Goal: Information Seeking & Learning: Learn about a topic

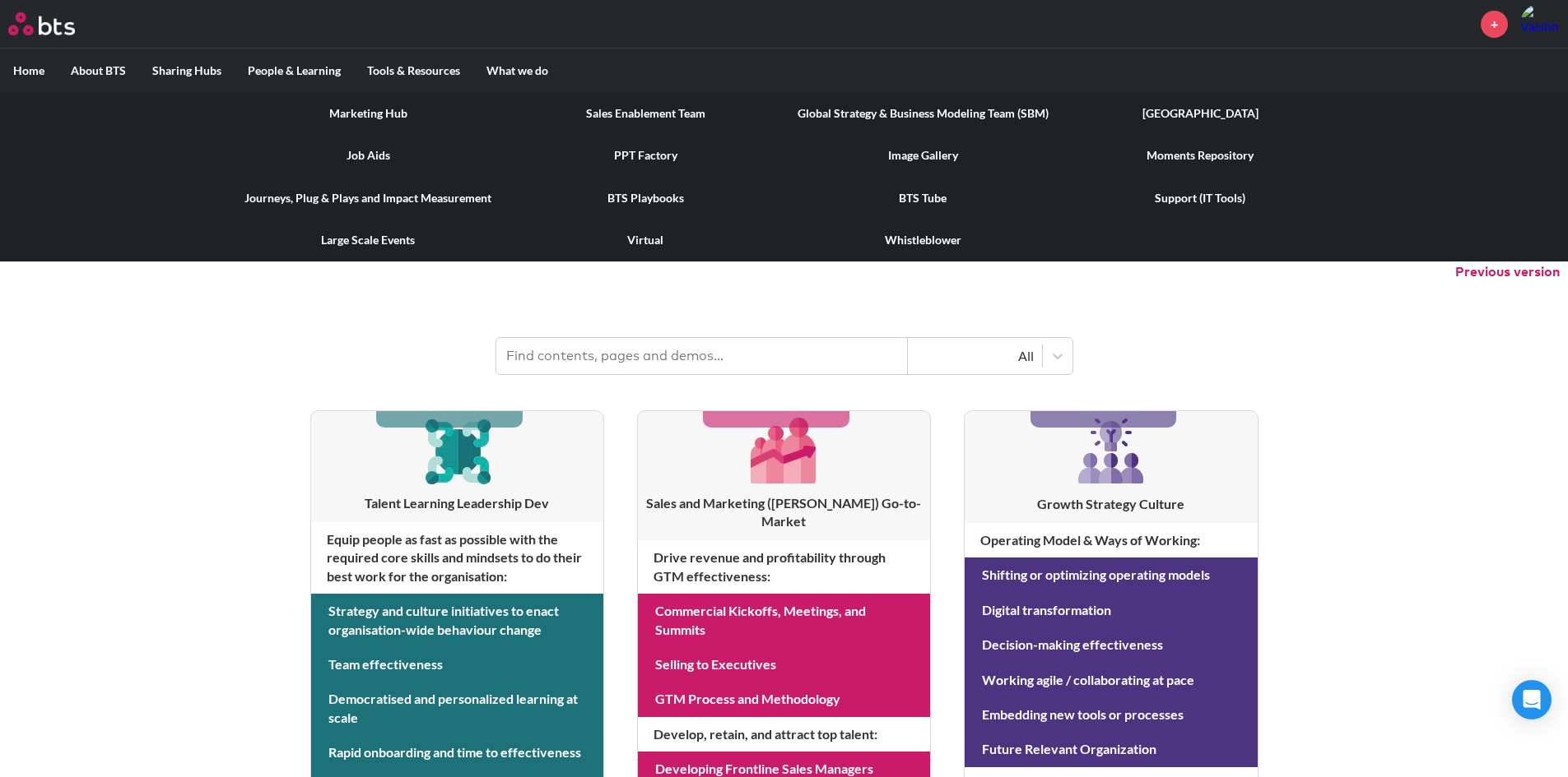
click at [596, 105] on link "Sales Enablement Team" at bounding box center [645, 113] width 277 height 42
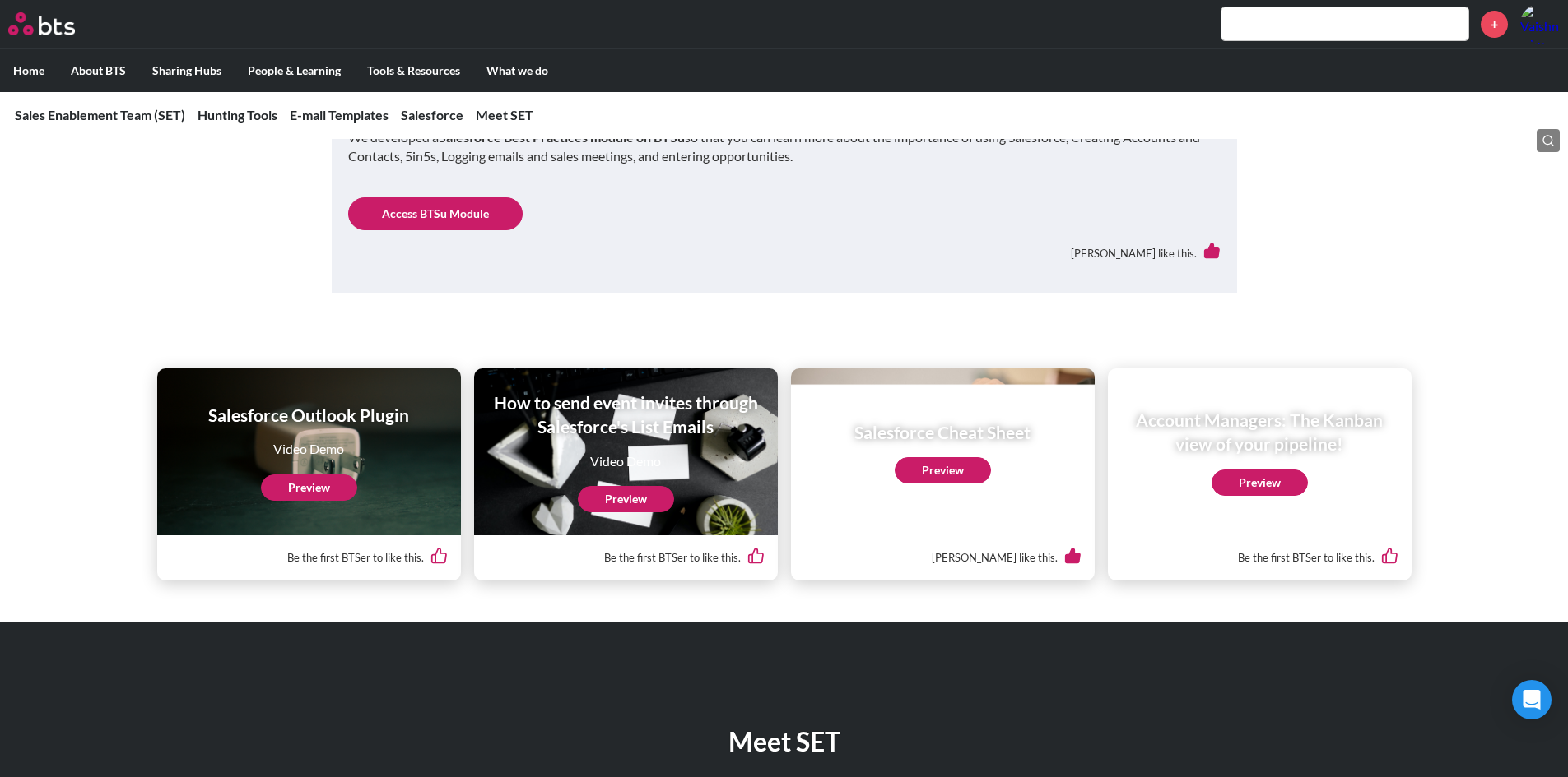
scroll to position [3235, 0]
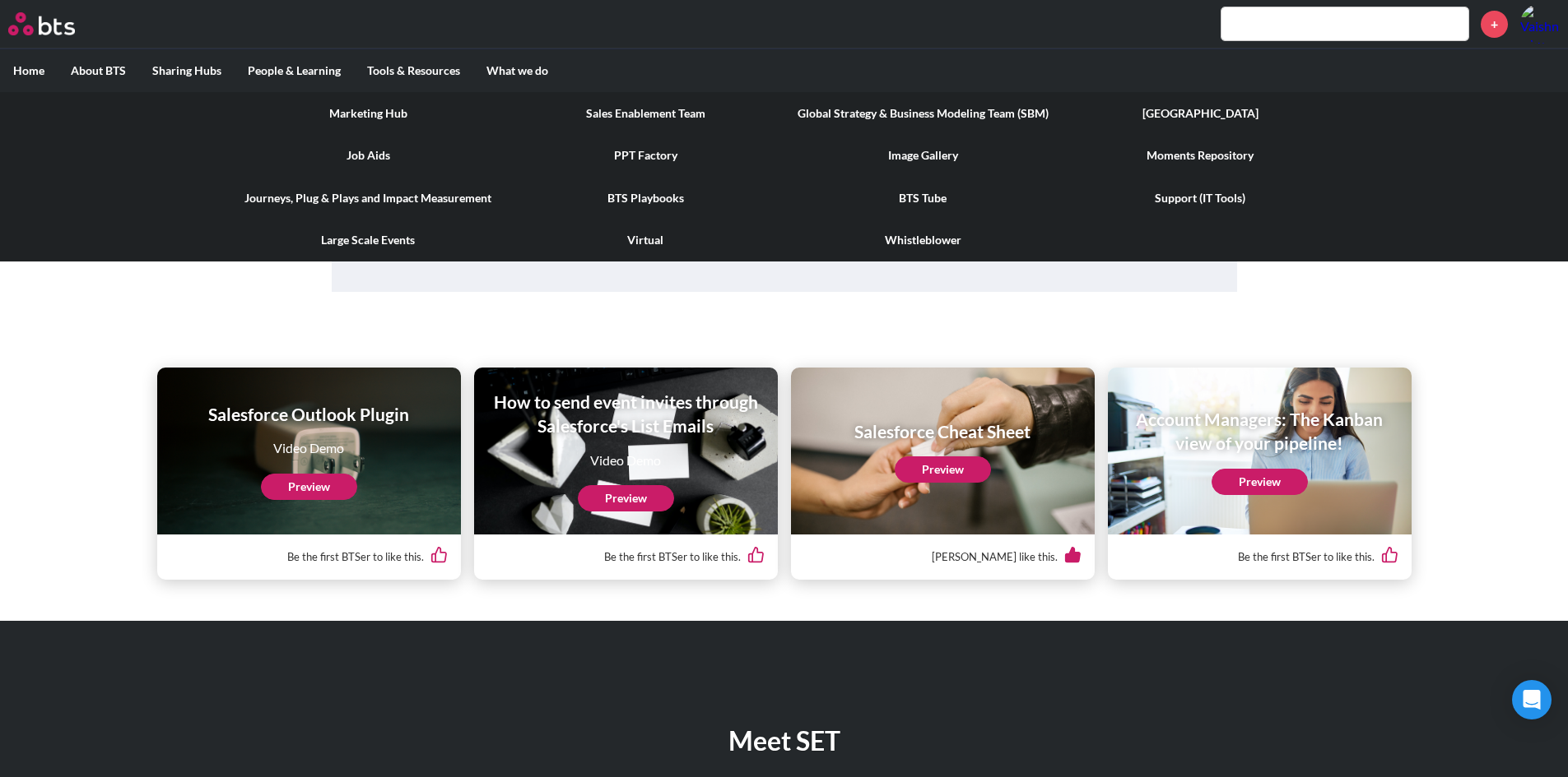
click at [1022, 109] on link "Global Strategy & Business Modeling Team (SBM)" at bounding box center [923, 113] width 277 height 42
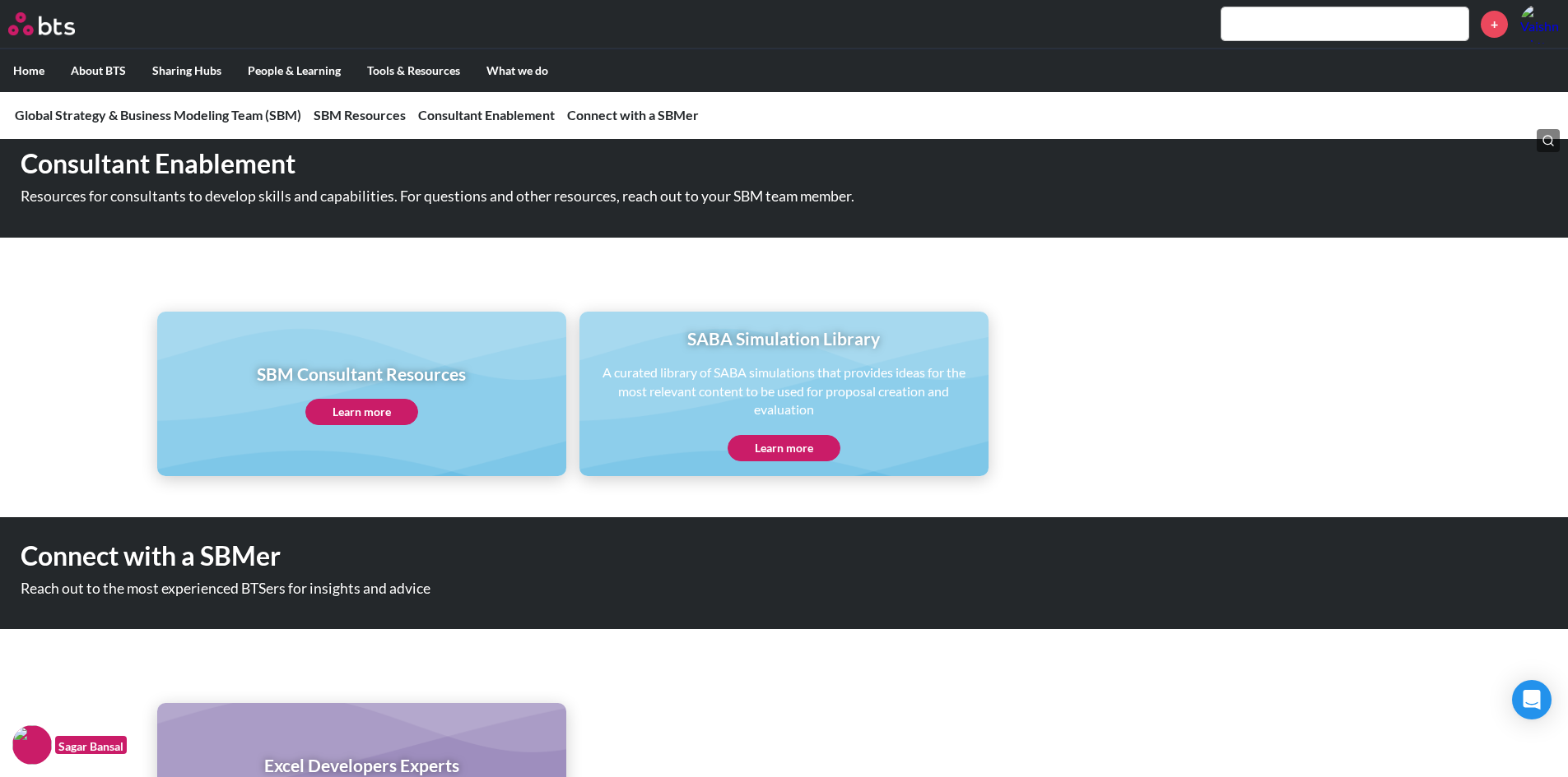
scroll to position [1400, 0]
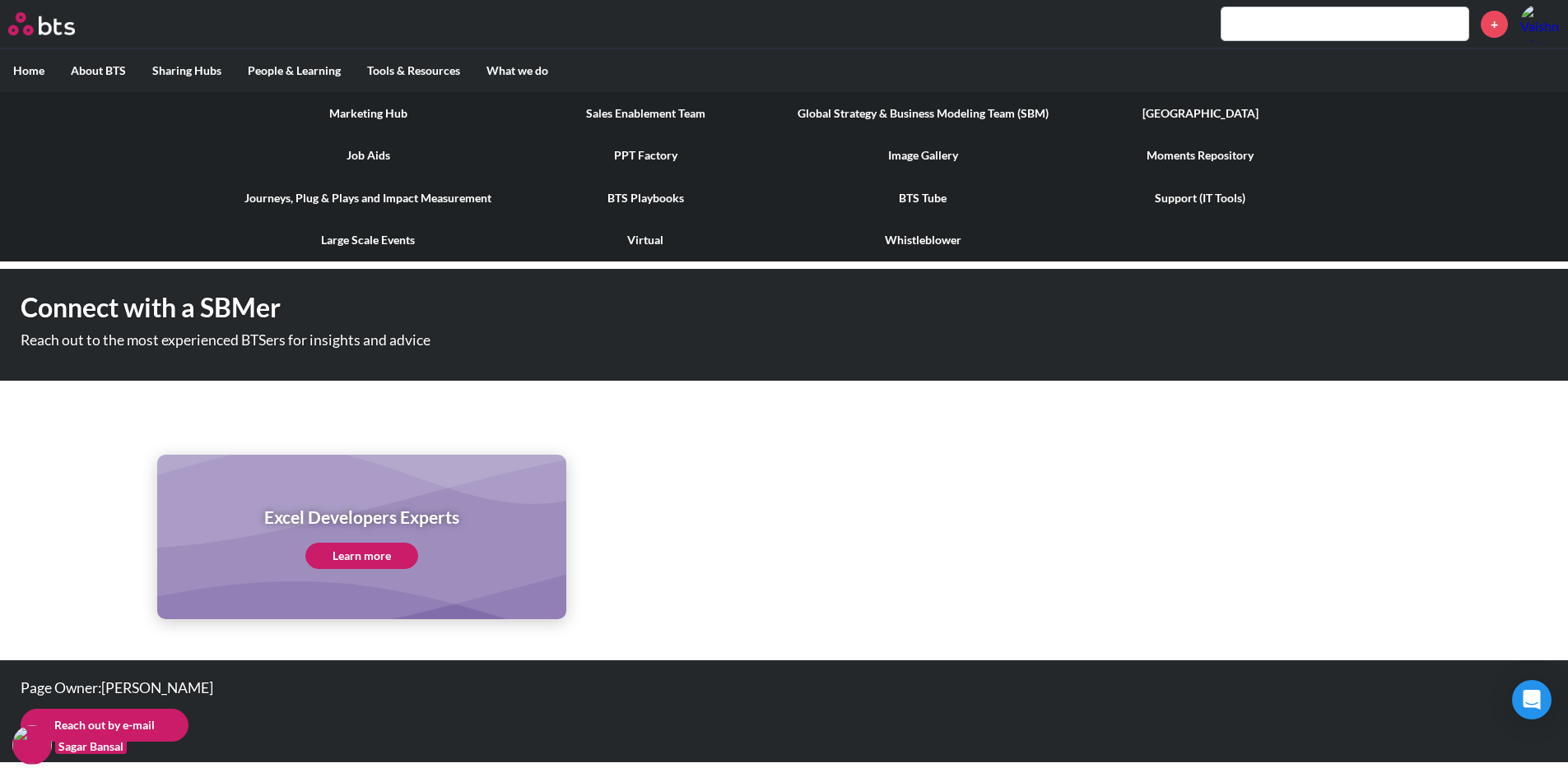
click at [1162, 112] on link "[GEOGRAPHIC_DATA]" at bounding box center [1200, 113] width 277 height 42
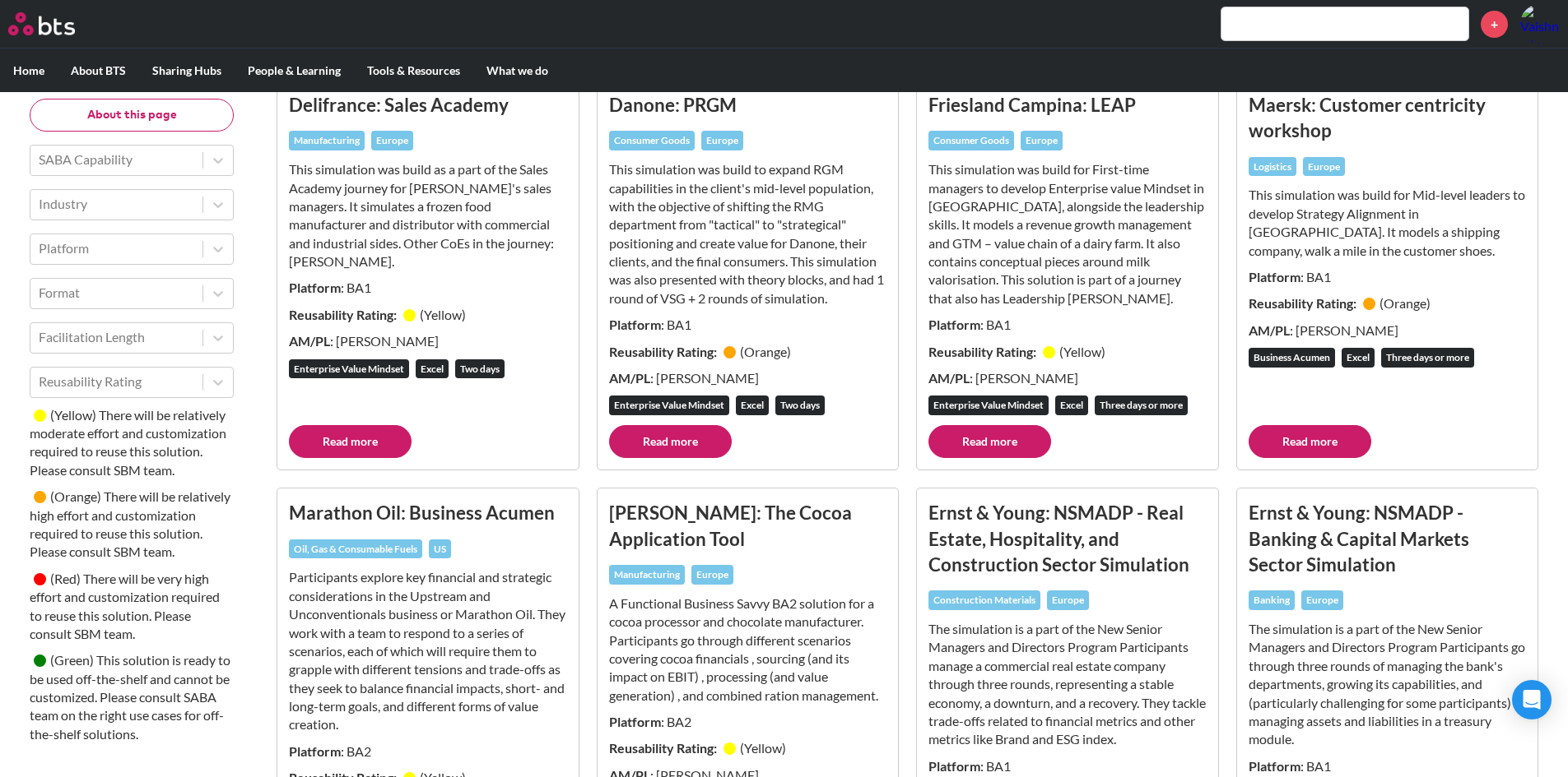
scroll to position [2225, 0]
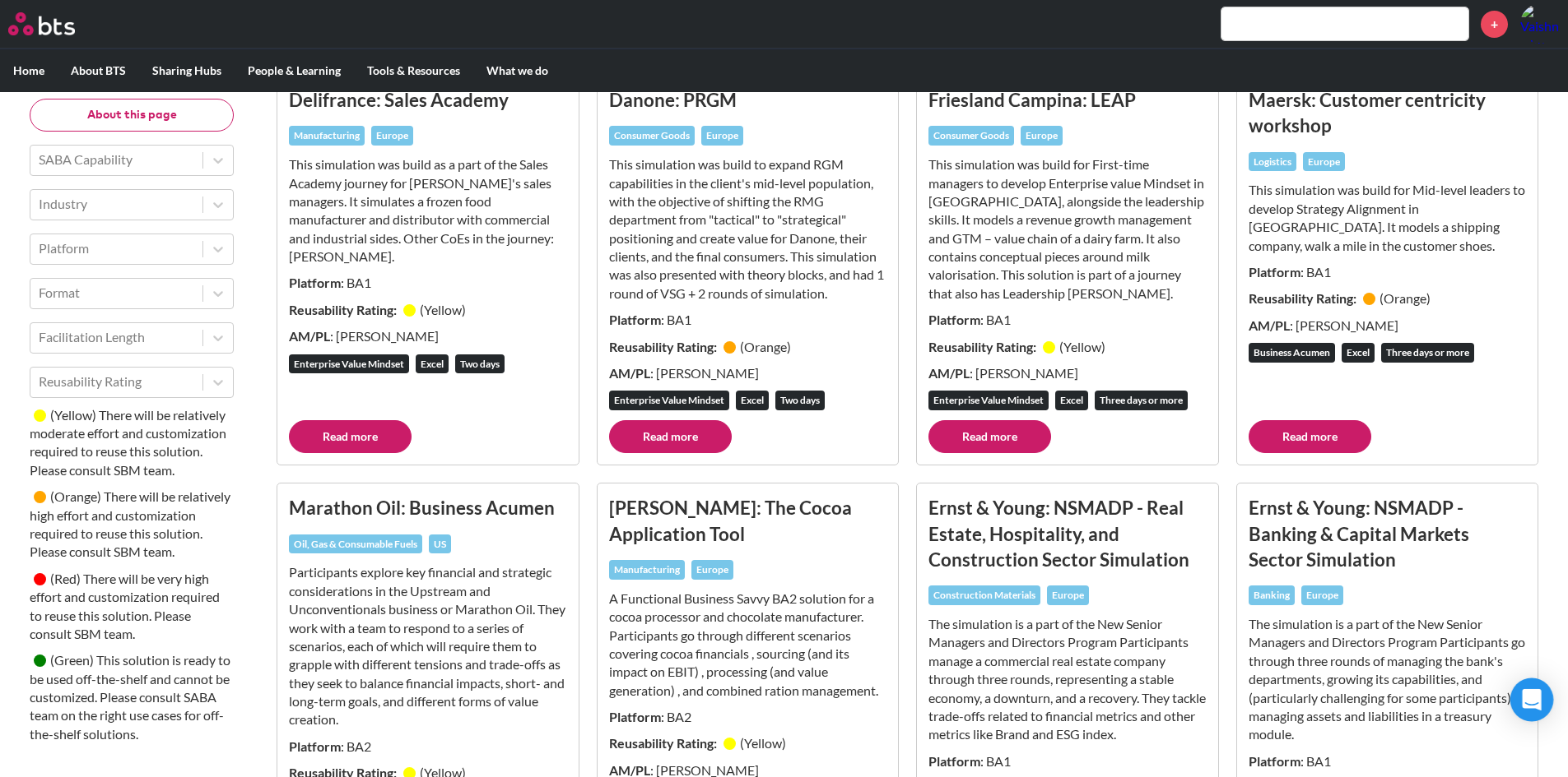
click at [1527, 702] on icon "Open Intercom Messenger" at bounding box center [1531, 700] width 21 height 21
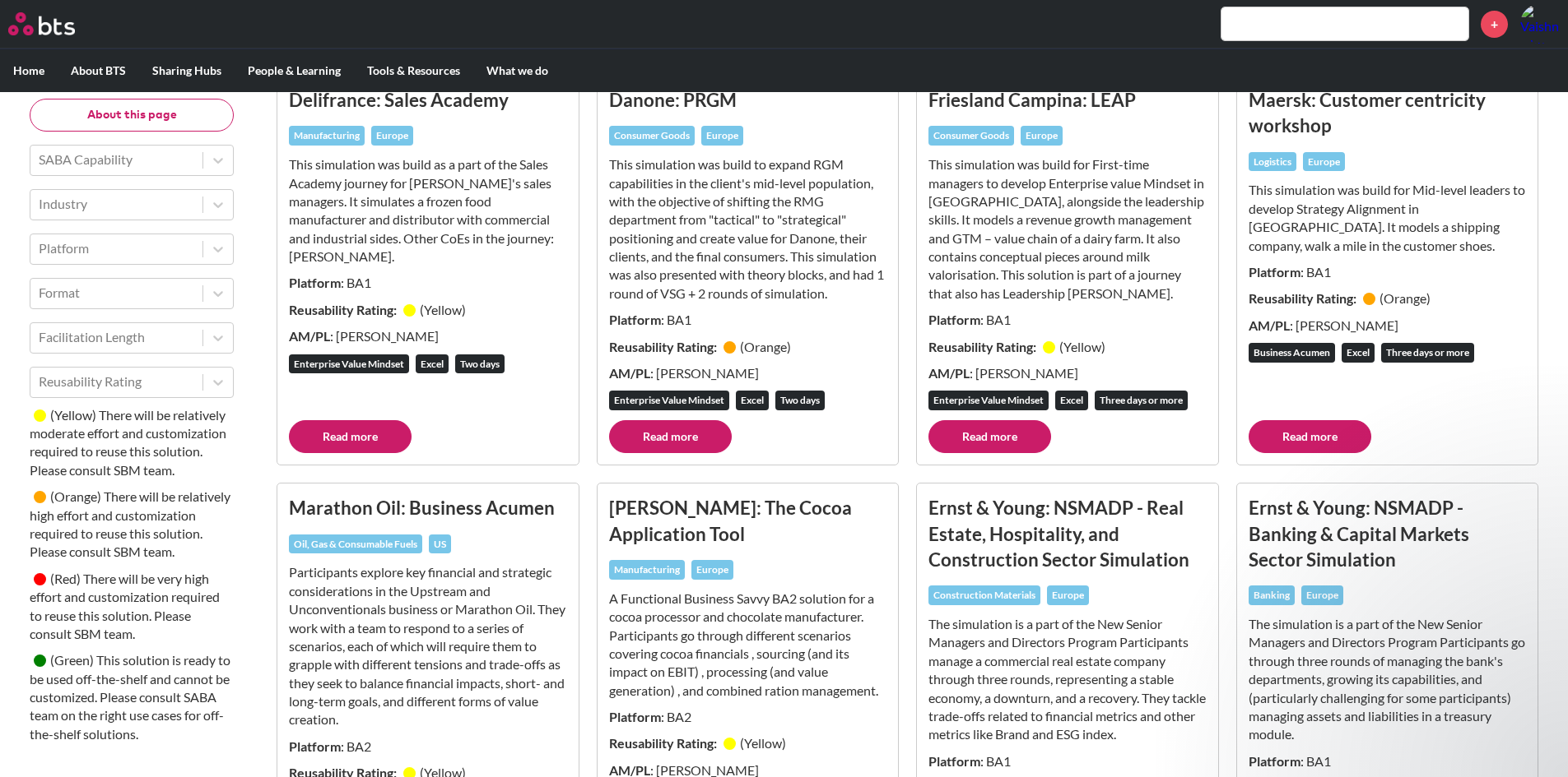
click at [1235, 27] on input "text" at bounding box center [1345, 23] width 247 height 33
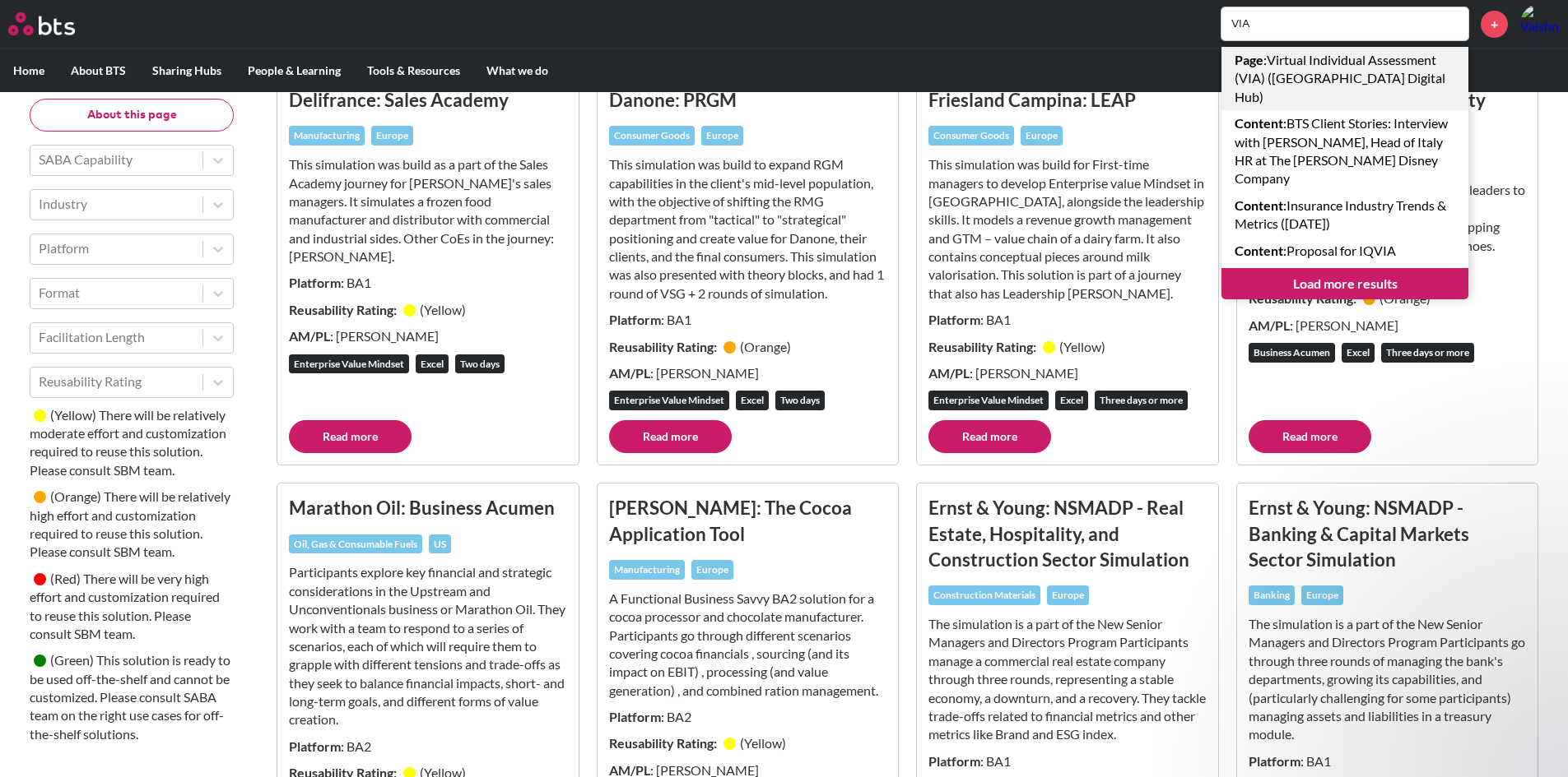
type input "VIA"
click at [1274, 85] on link "Page : Virtual Individual Assessment (VIA) (Europe Digital Hub)" at bounding box center [1345, 78] width 247 height 64
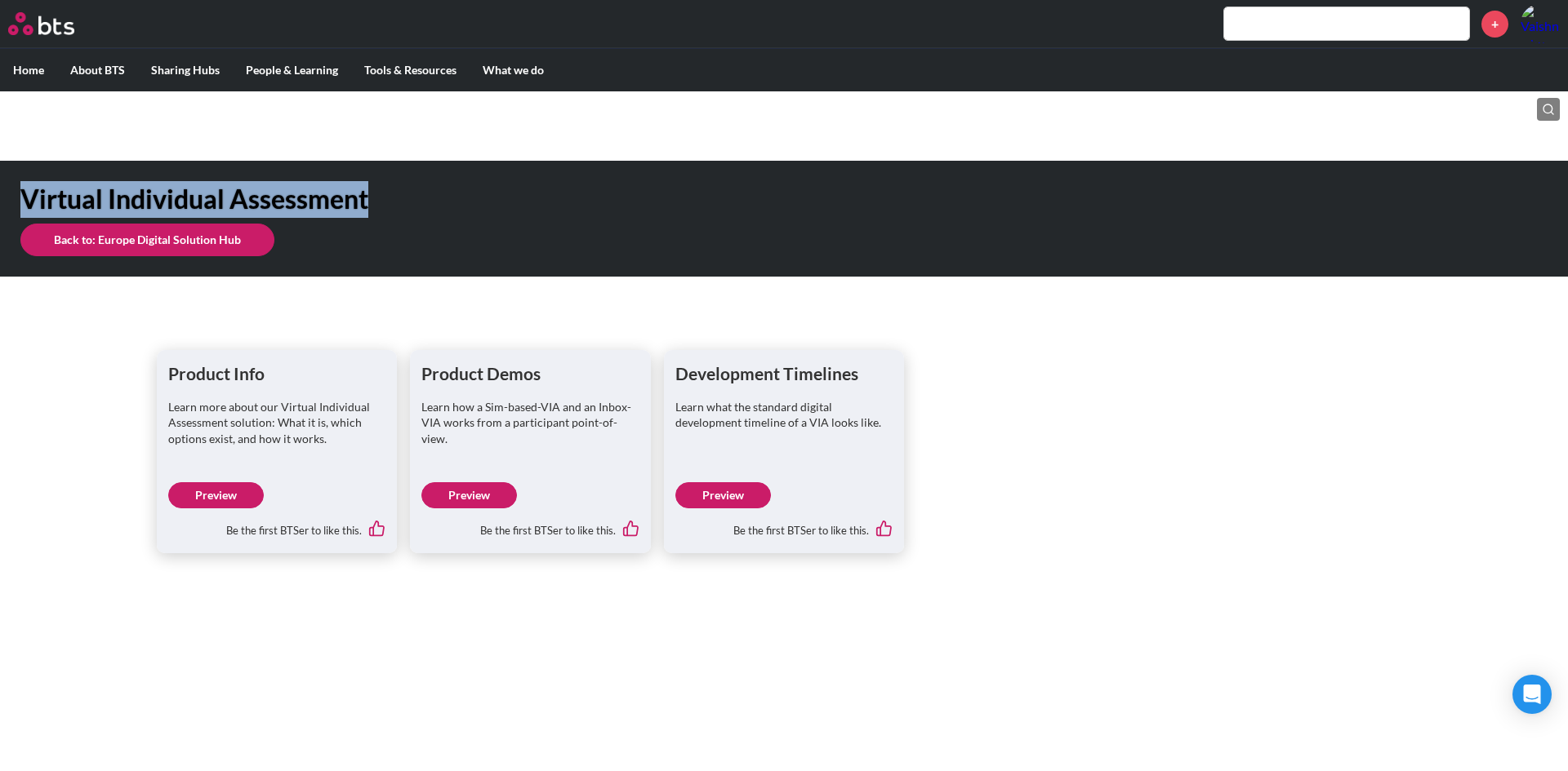
drag, startPoint x: 388, startPoint y: 195, endPoint x: 25, endPoint y: 199, distance: 363.0
click at [25, 199] on h1 "Virtual Individual Assessment" at bounding box center [554, 200] width 1069 height 37
copy h1 "Virtual Individual Assessment"
click at [229, 487] on link "Preview" at bounding box center [215, 495] width 95 height 26
click at [490, 495] on link "Preview" at bounding box center [468, 495] width 95 height 26
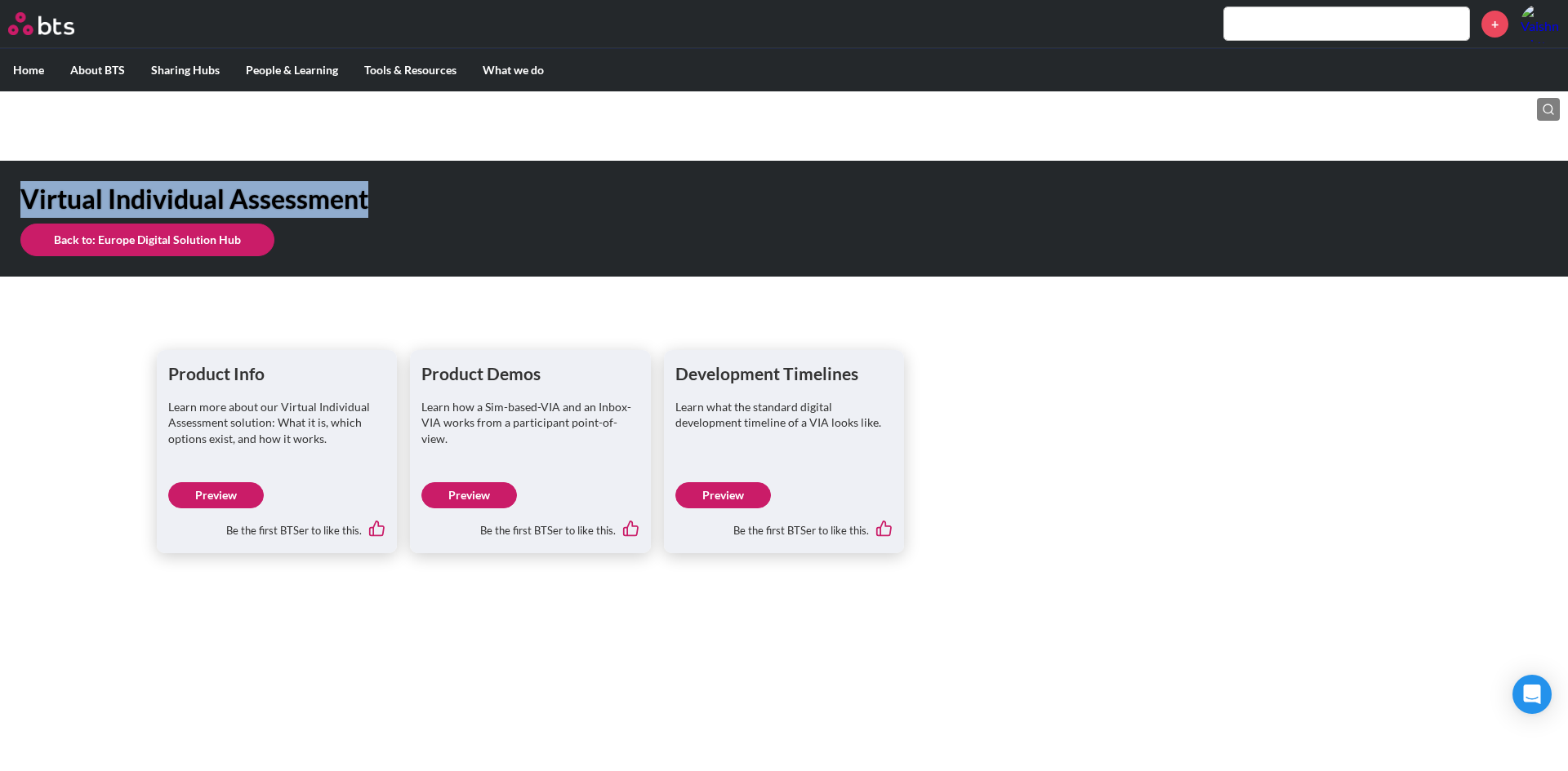
click at [747, 487] on link "Preview" at bounding box center [722, 495] width 95 height 26
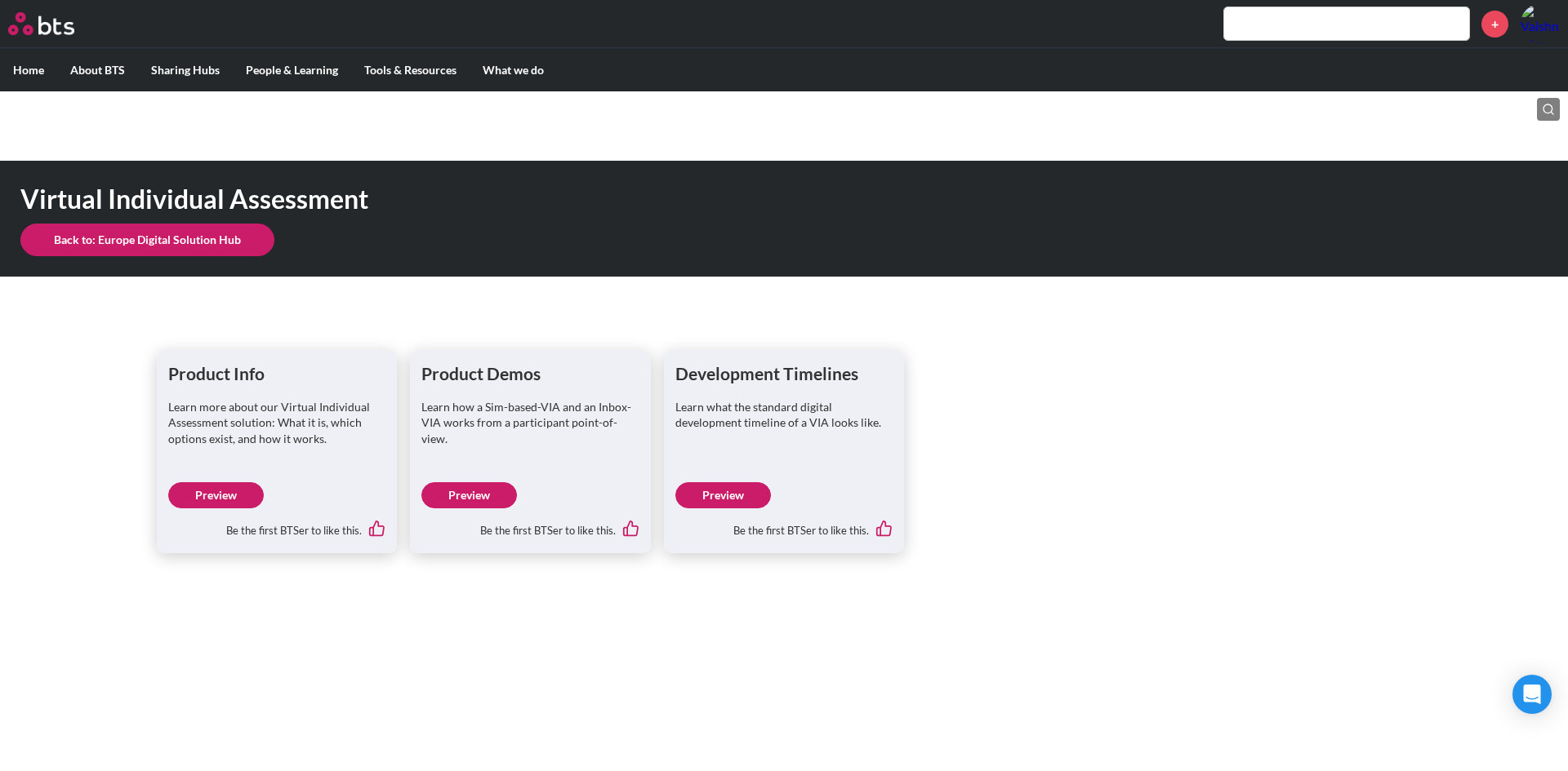
click at [1353, 40] on div "+" at bounding box center [832, 24] width 1455 height 39
click at [1339, 28] on input "text" at bounding box center [1347, 23] width 245 height 32
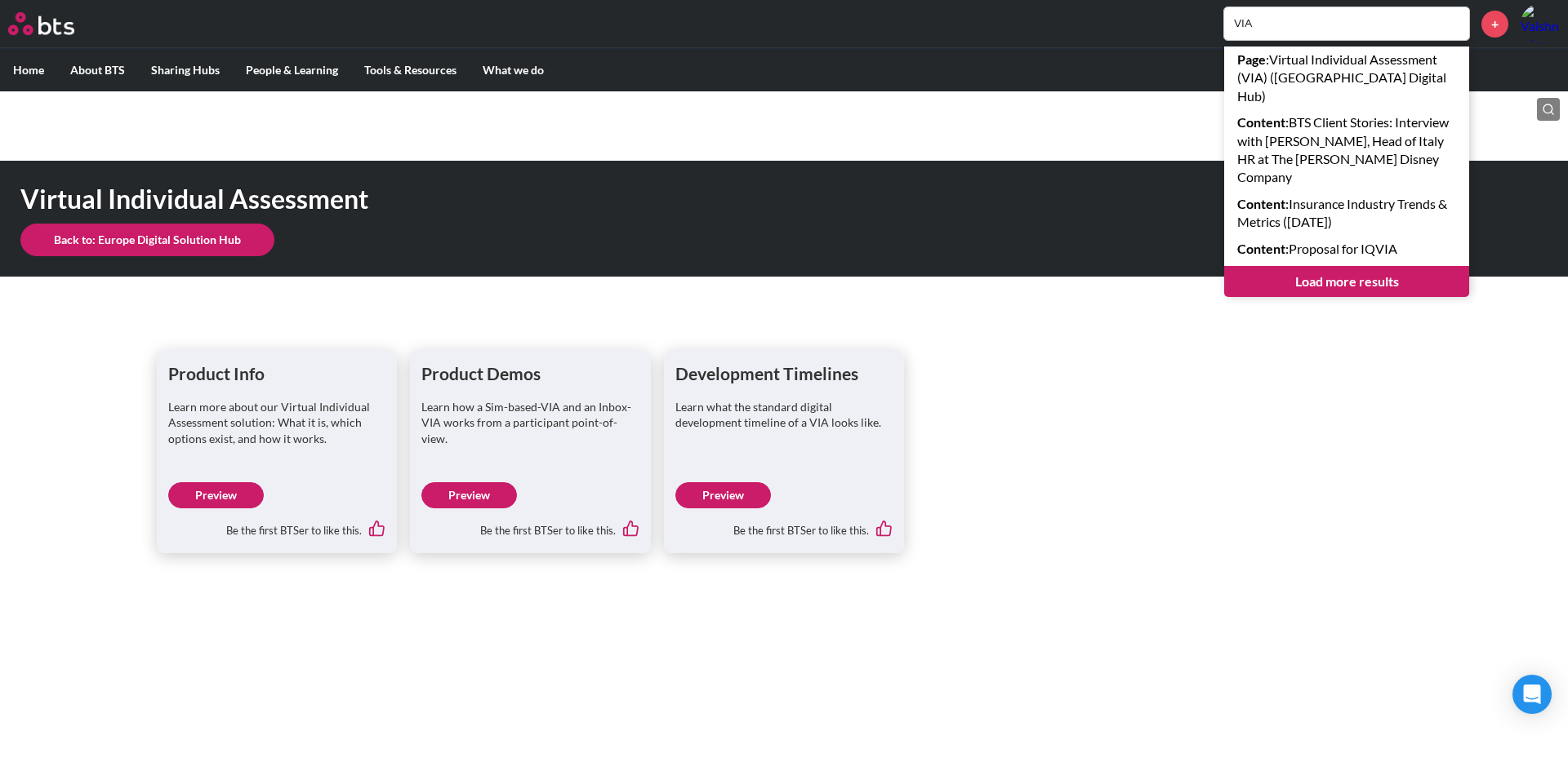
type input "VIA"
click at [1394, 266] on link "Load more results" at bounding box center [1347, 281] width 245 height 31
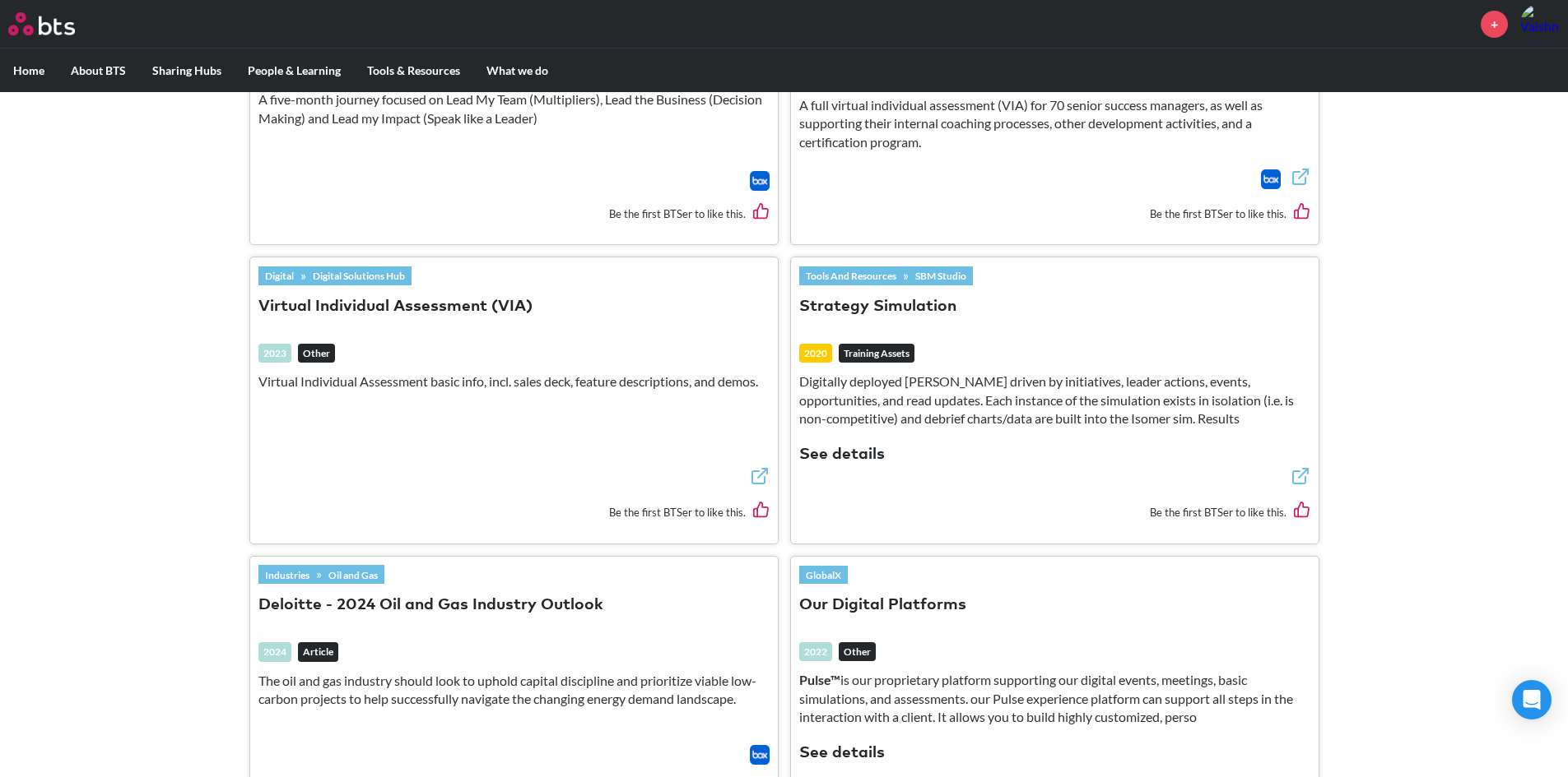
scroll to position [1290, 0]
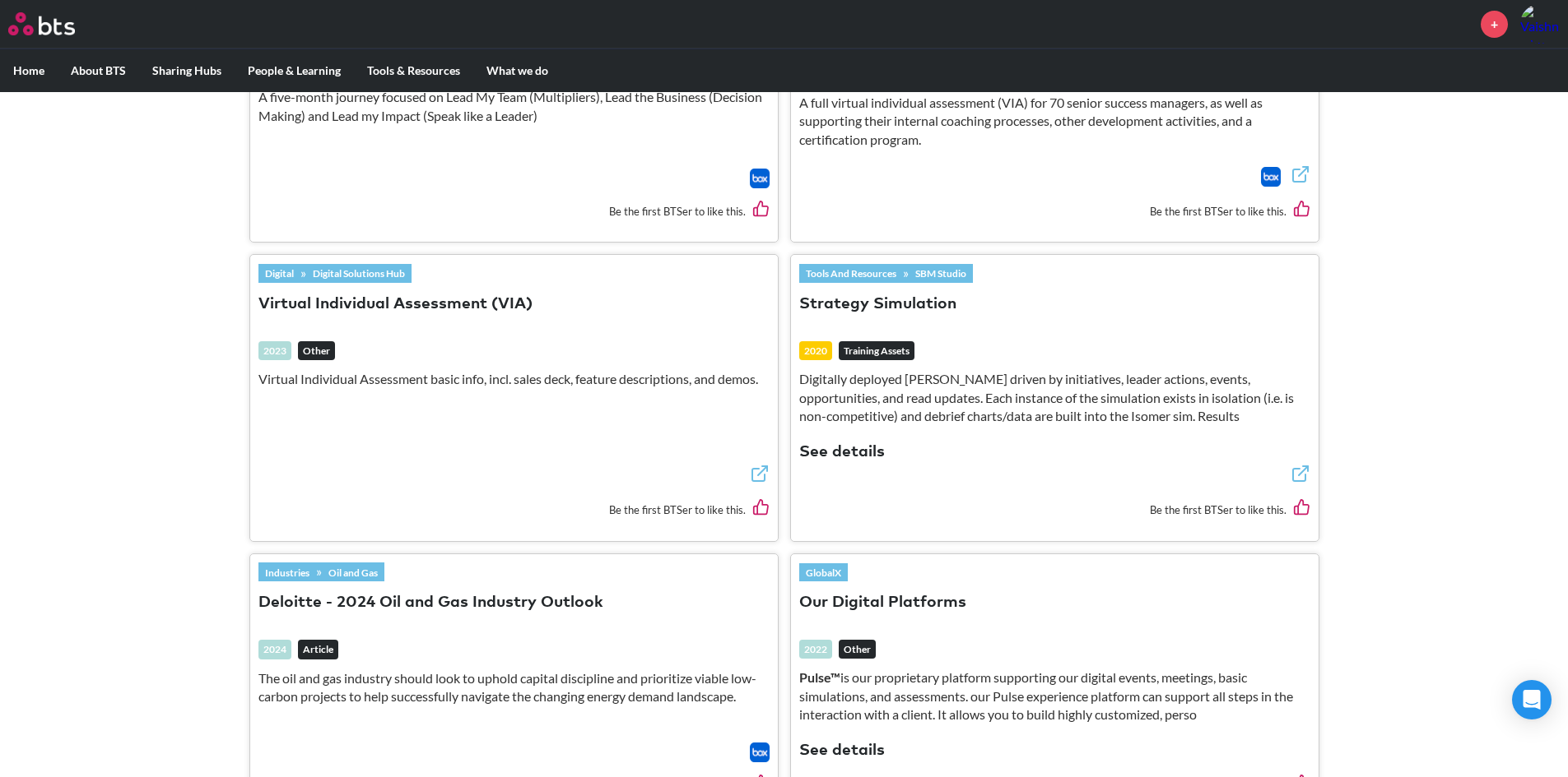
click at [381, 276] on link "Digital Solutions Hub" at bounding box center [358, 273] width 105 height 19
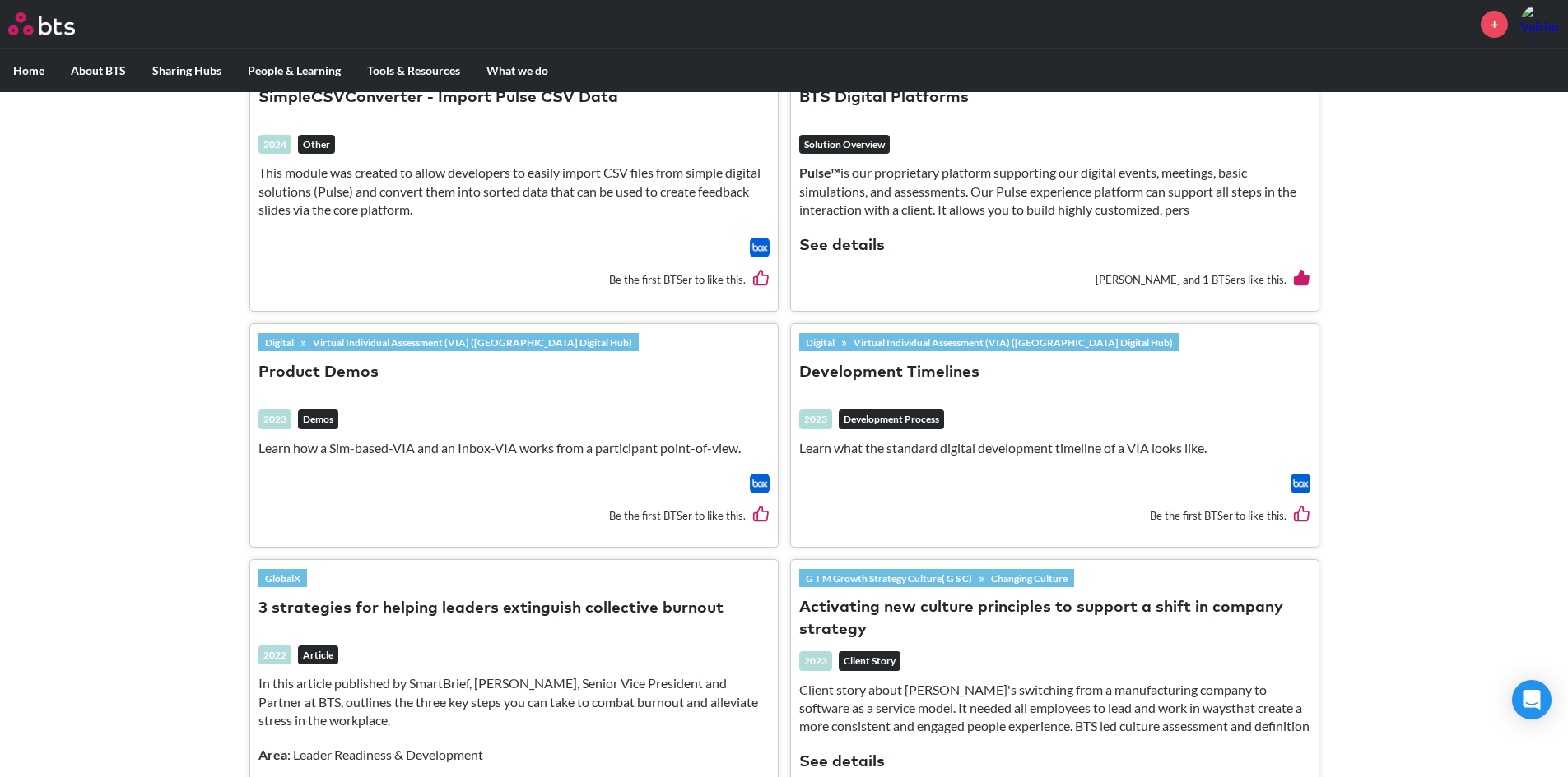
scroll to position [2634, 0]
click at [407, 368] on h3 "Product Demos" at bounding box center [514, 381] width 511 height 39
click at [319, 430] on em "Demos" at bounding box center [319, 420] width 41 height 19
click at [341, 373] on button "Product Demos" at bounding box center [319, 373] width 120 height 22
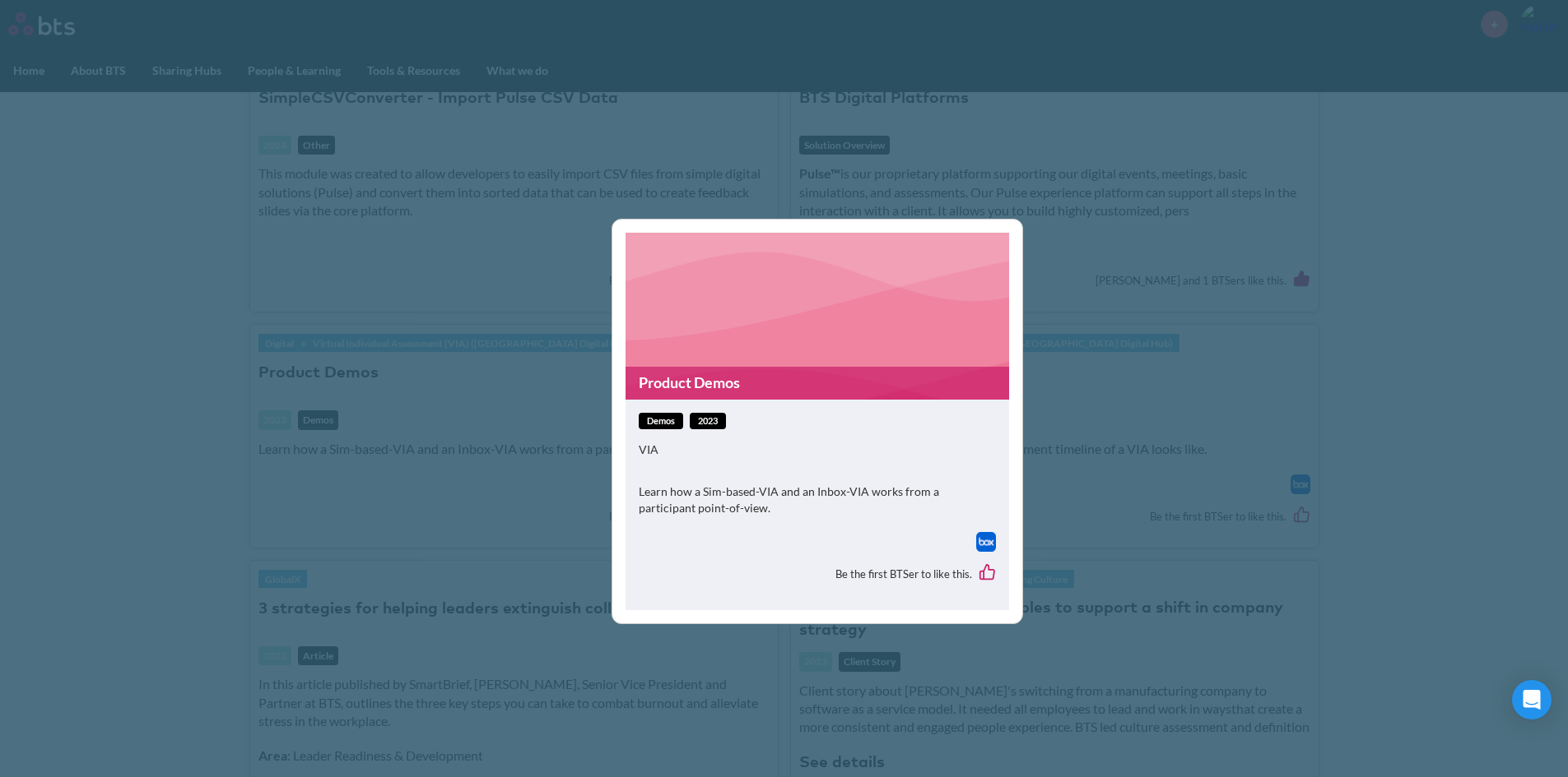
click at [707, 407] on div "demos 2023 VIA Learn how a Sim-based-VIA and an Inbox-VIA works from a particip…" at bounding box center [817, 504] width 384 height 211
click at [691, 519] on div "Learn how a Sim-based-VIA and an Inbox-VIA works from a participant point-of-vi…" at bounding box center [817, 507] width 357 height 48
click at [994, 544] on img at bounding box center [986, 542] width 19 height 19
click at [1122, 307] on div "Product Demos demos 2023 VIA Learn how a Sim-based-VIA and an Inbox-VIA works f…" at bounding box center [784, 388] width 1568 height 777
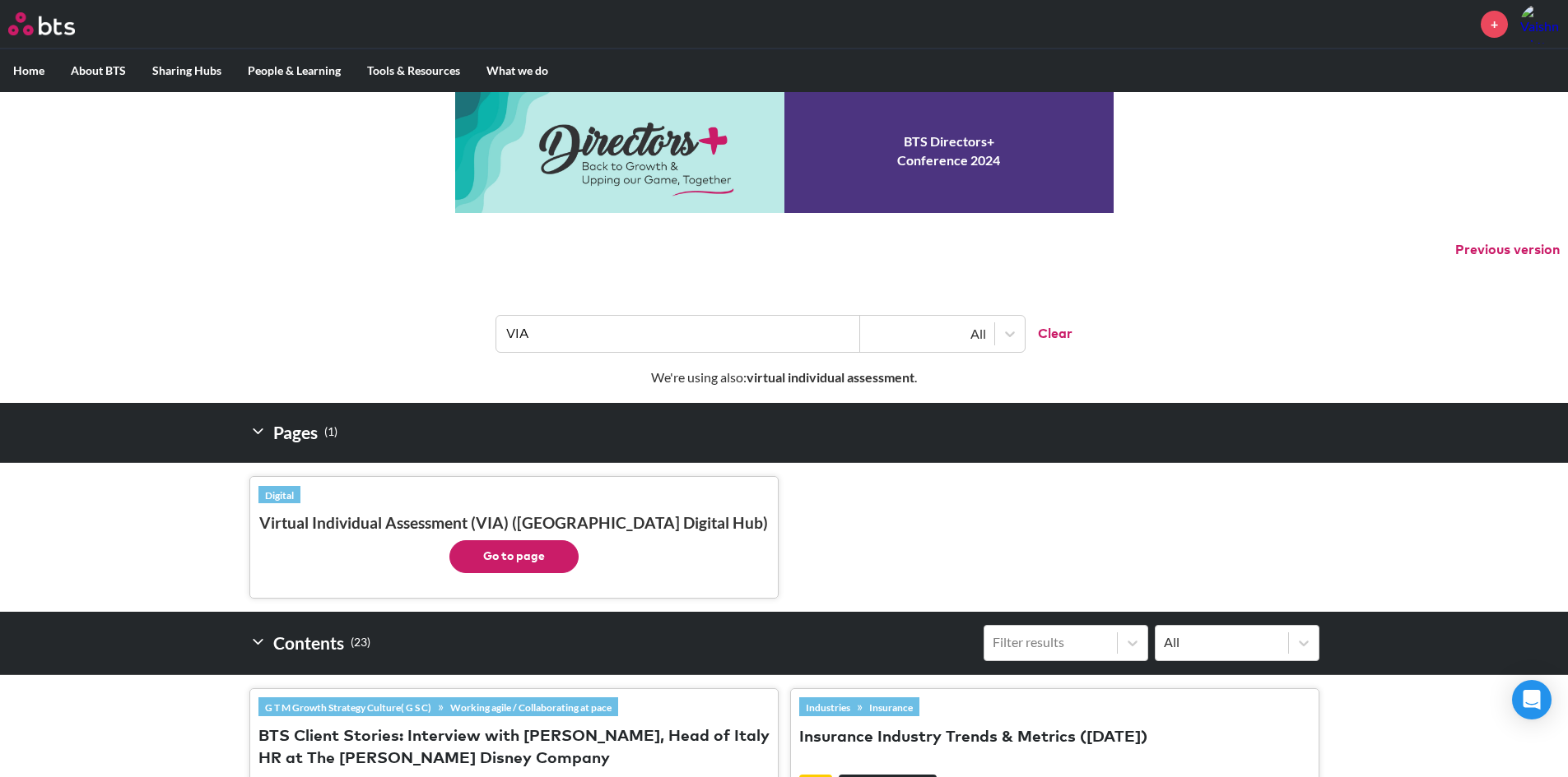
scroll to position [0, 0]
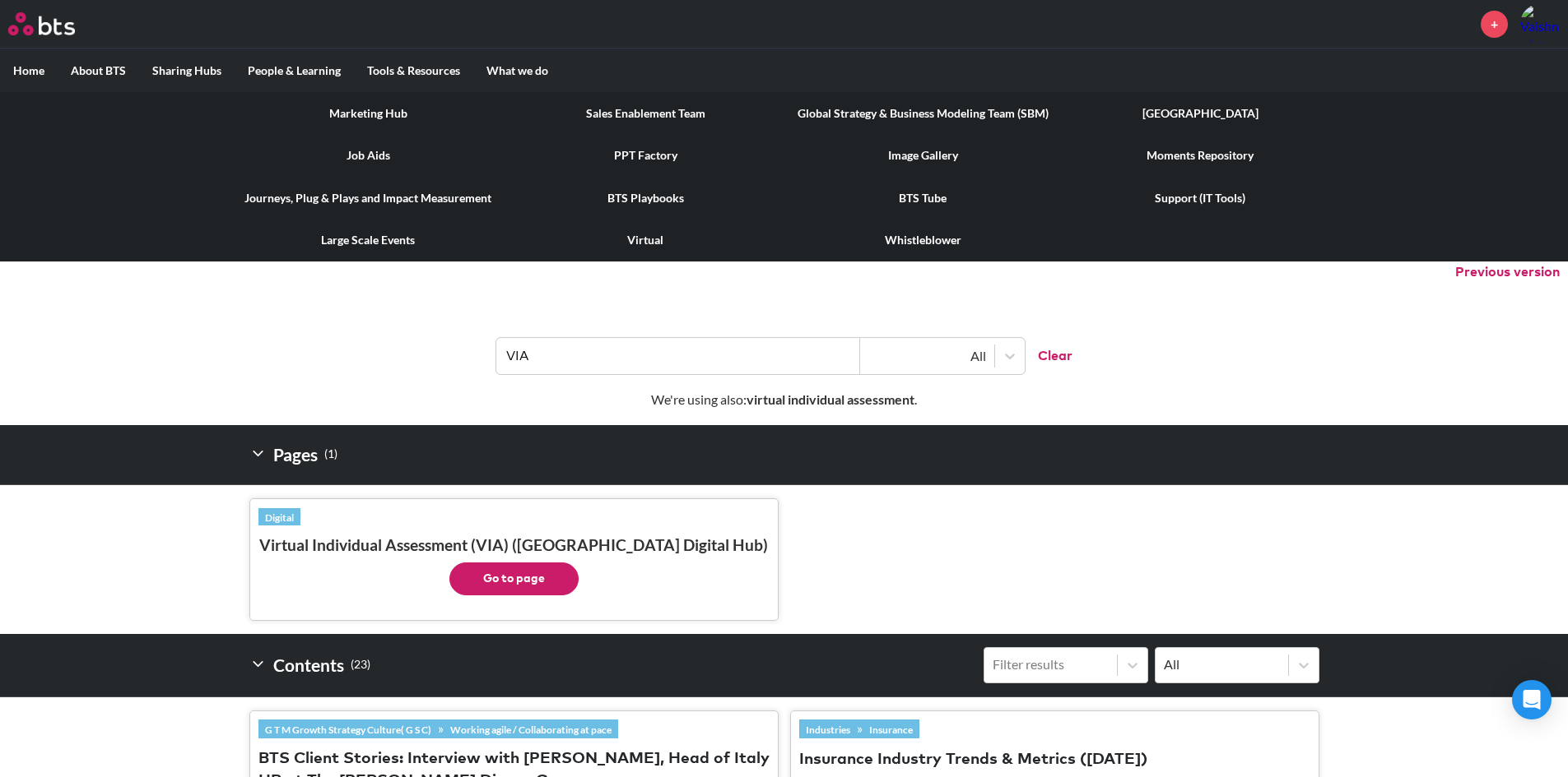
click at [420, 64] on label "Tools & Resources" at bounding box center [413, 71] width 119 height 42
click at [0, 0] on input "Tools & Resources" at bounding box center [0, 0] width 0 height 0
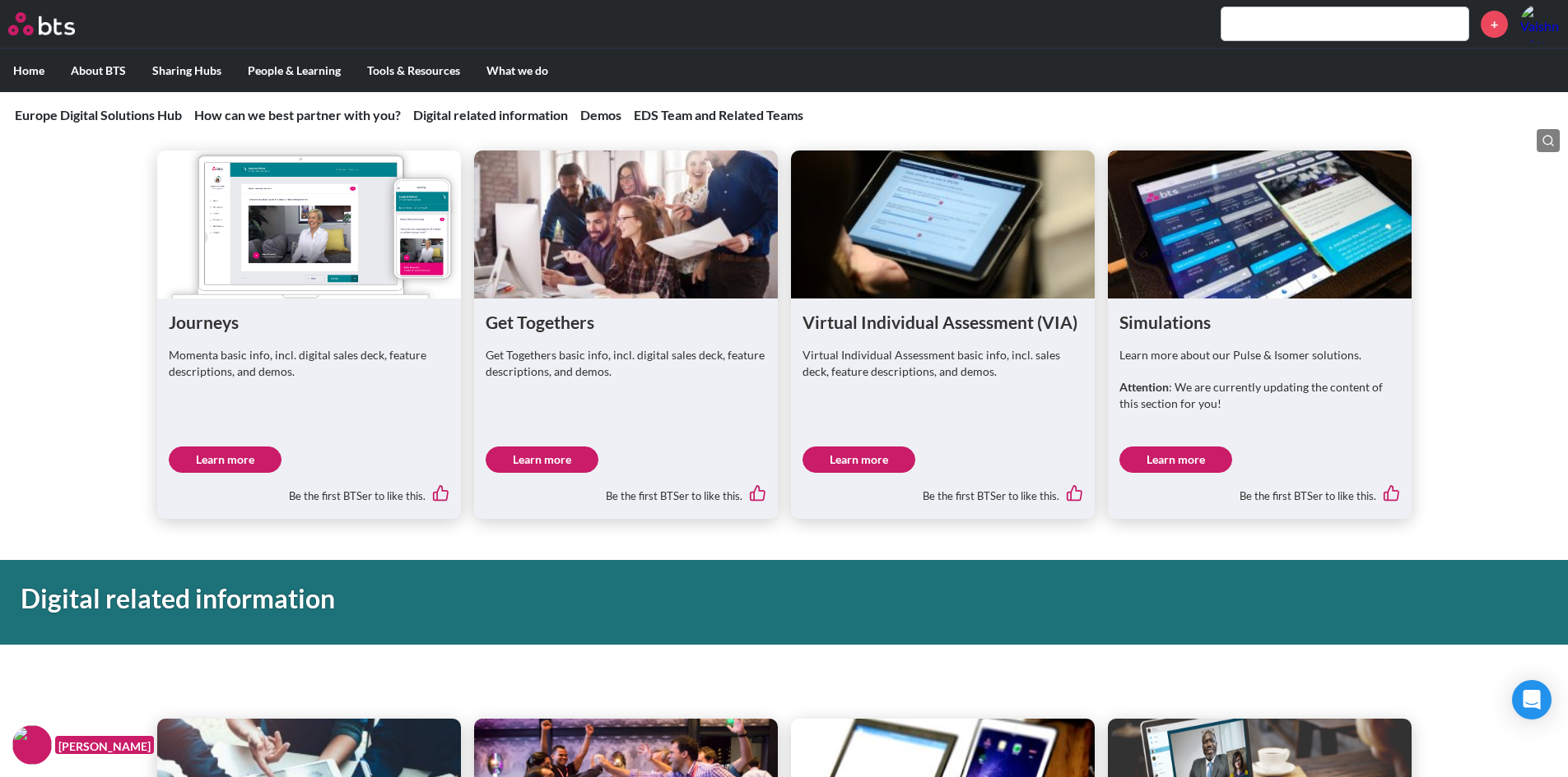
scroll to position [543, 0]
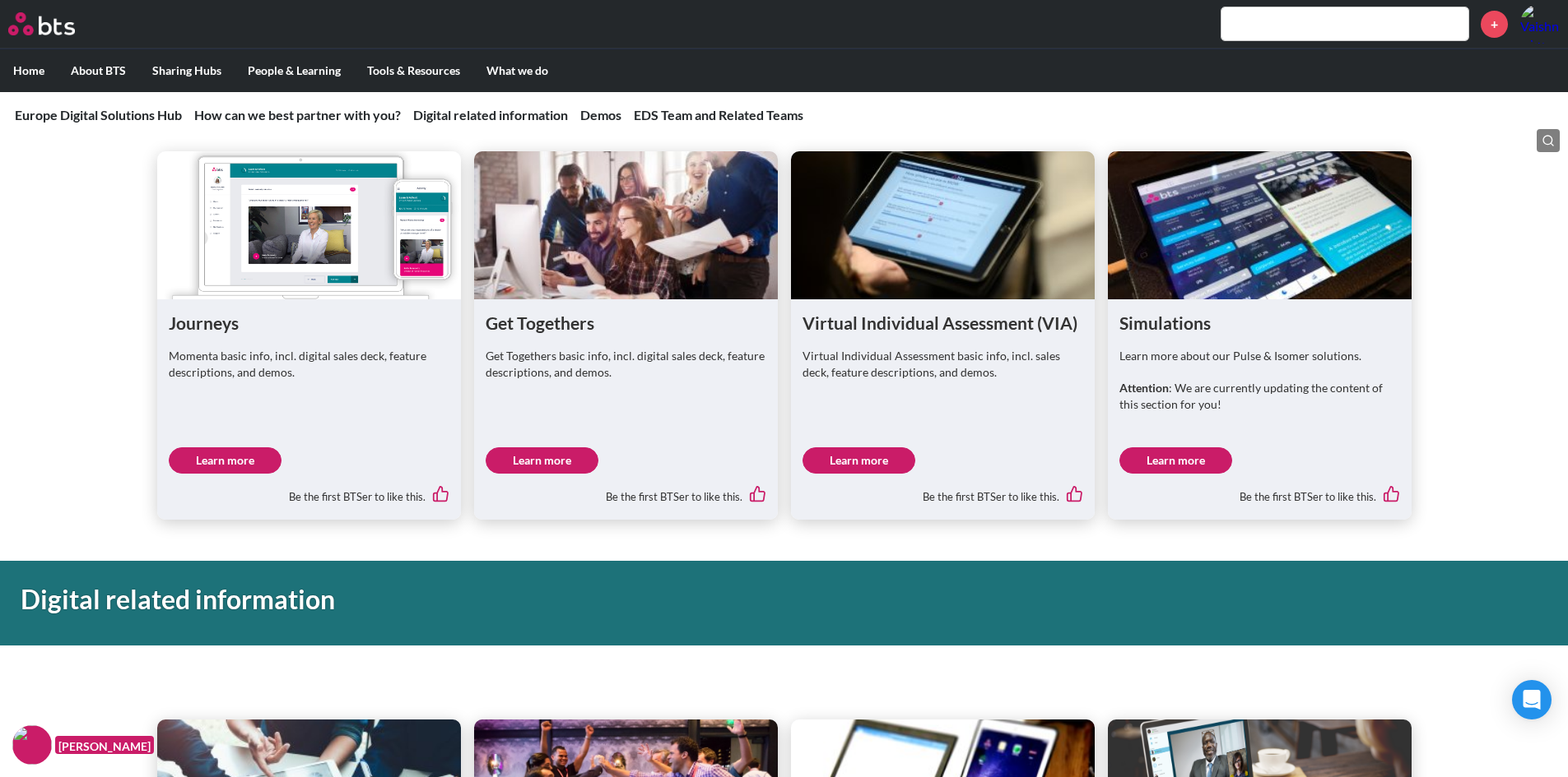
click at [844, 459] on link "Learn more" at bounding box center [859, 460] width 113 height 26
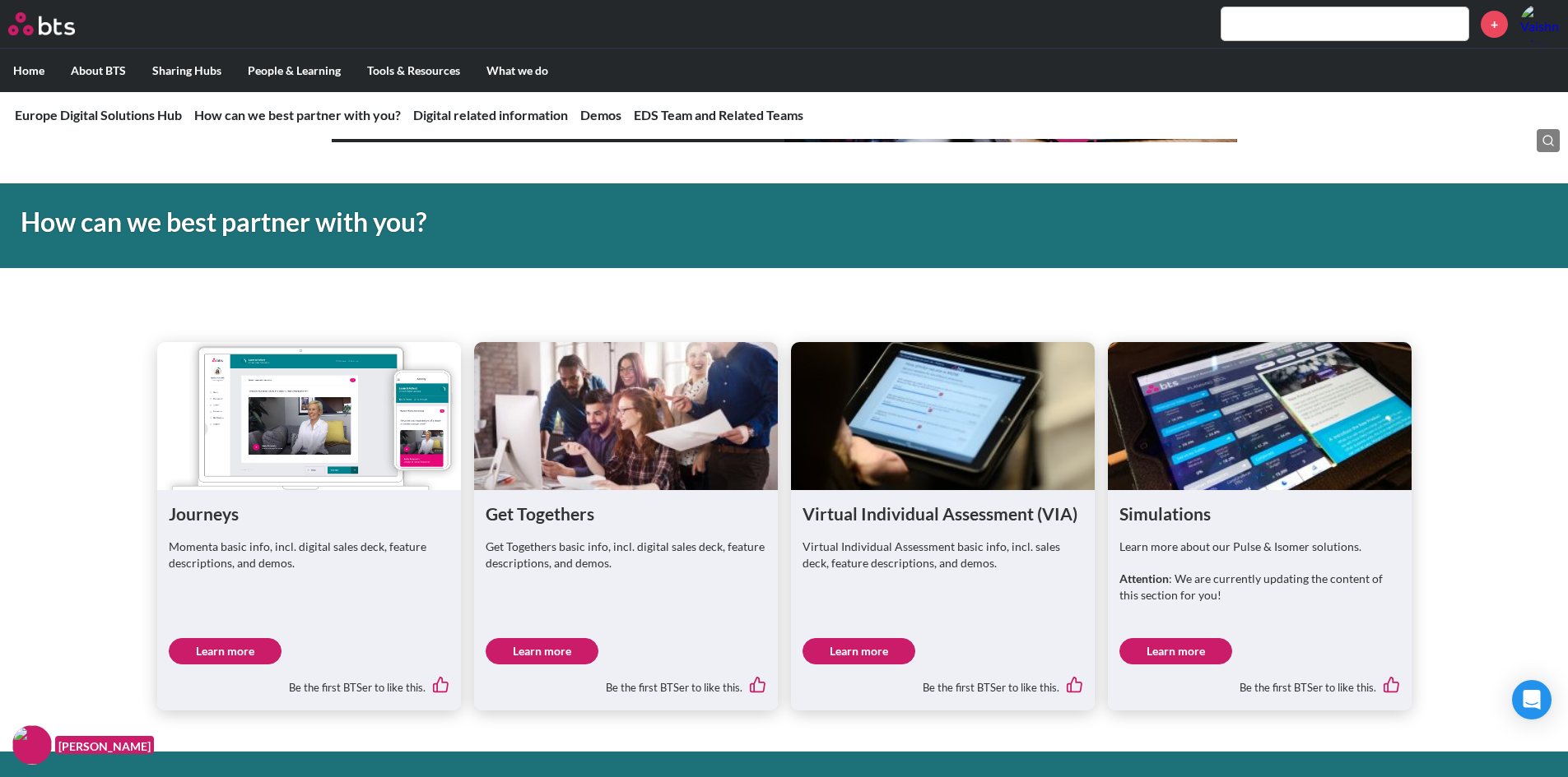
scroll to position [0, 0]
